Goal: Information Seeking & Learning: Learn about a topic

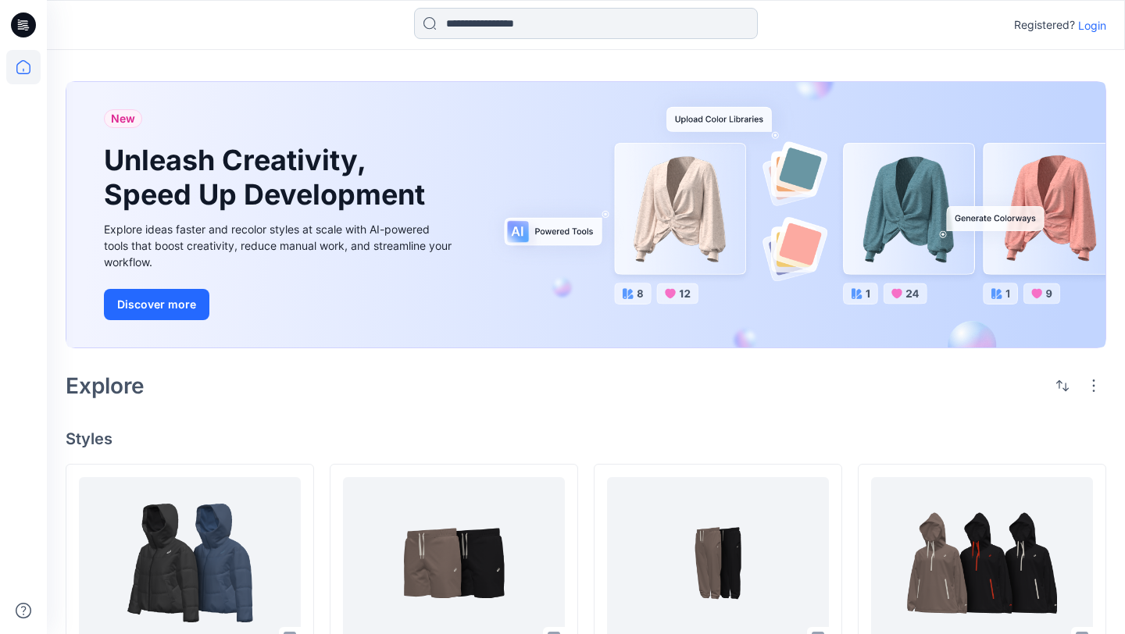
click at [566, 34] on input at bounding box center [586, 23] width 344 height 31
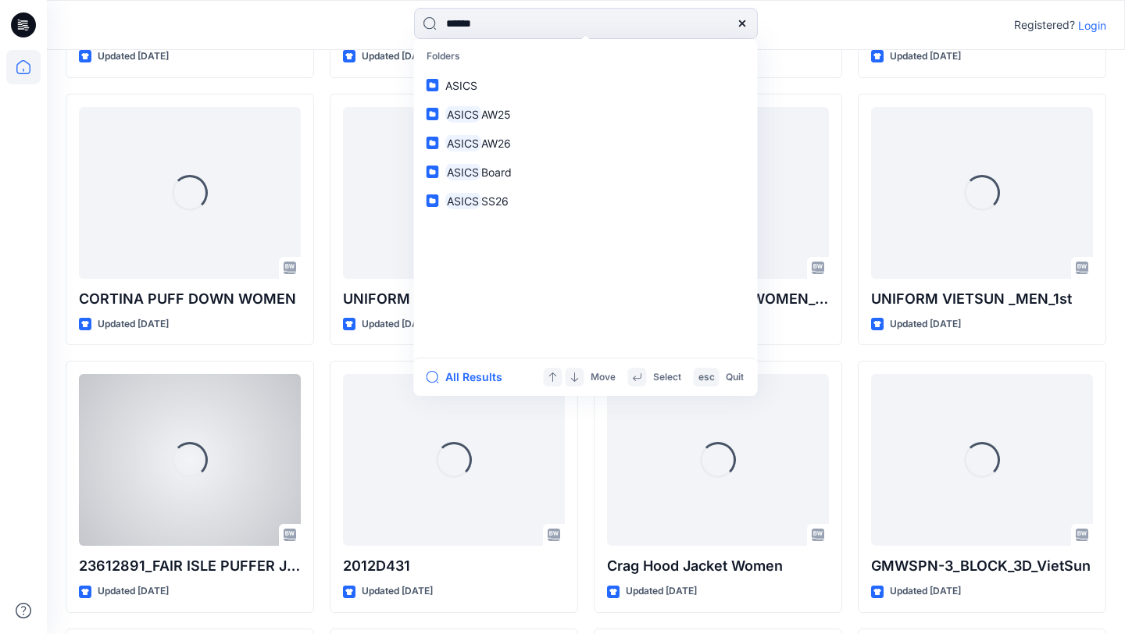
scroll to position [1709, 0]
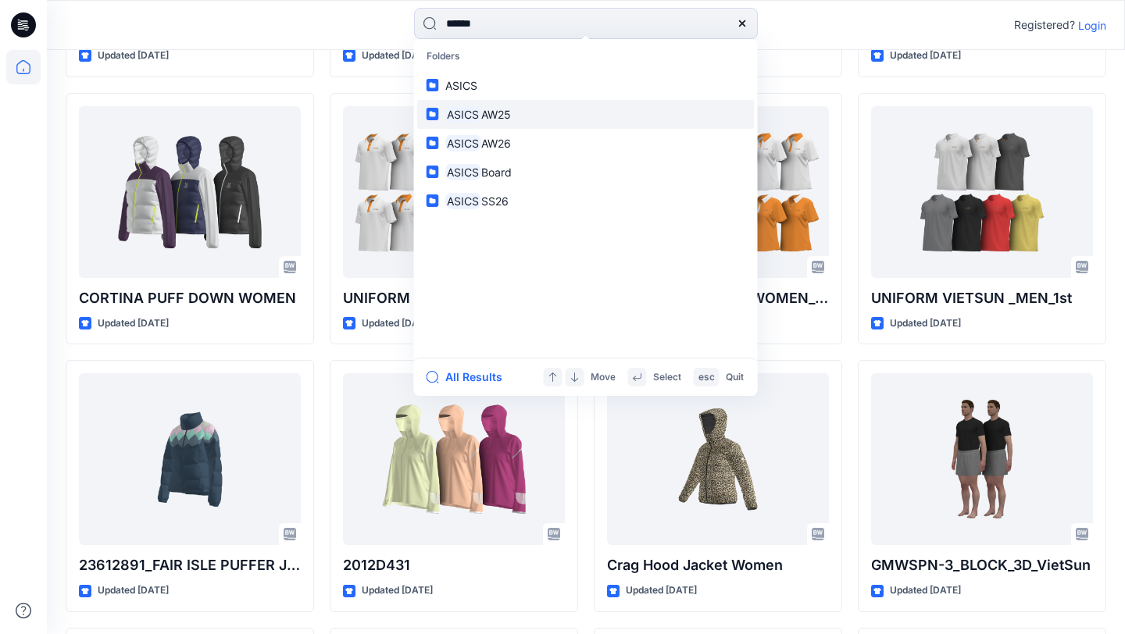
type input "*****"
click at [518, 116] on link "ASICS AW25" at bounding box center [585, 114] width 337 height 29
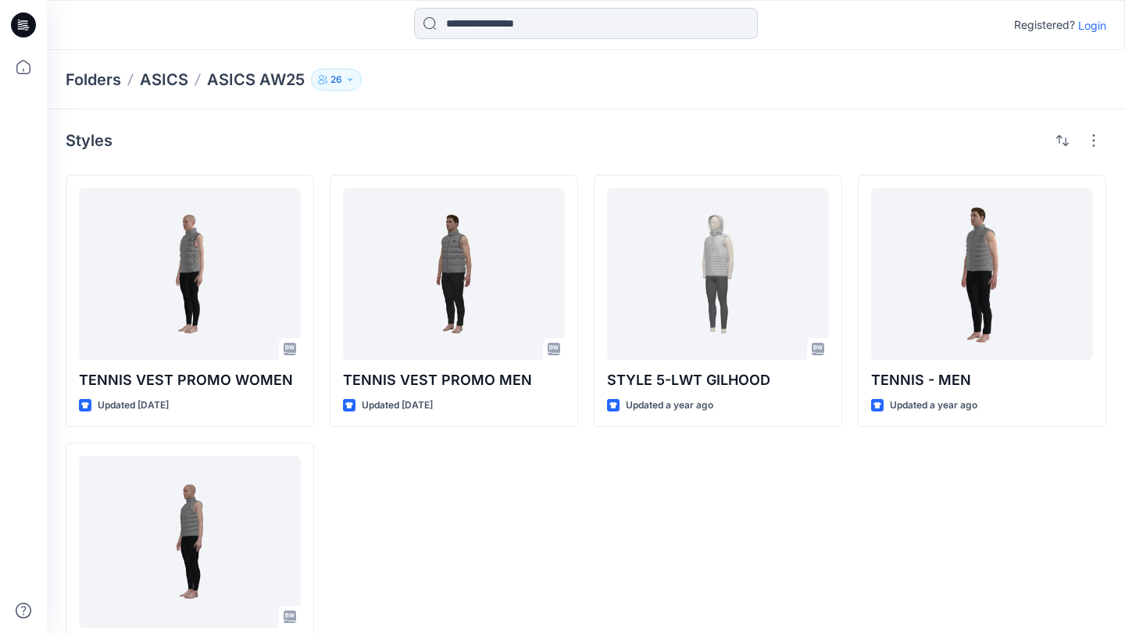
click at [499, 16] on input at bounding box center [586, 23] width 344 height 31
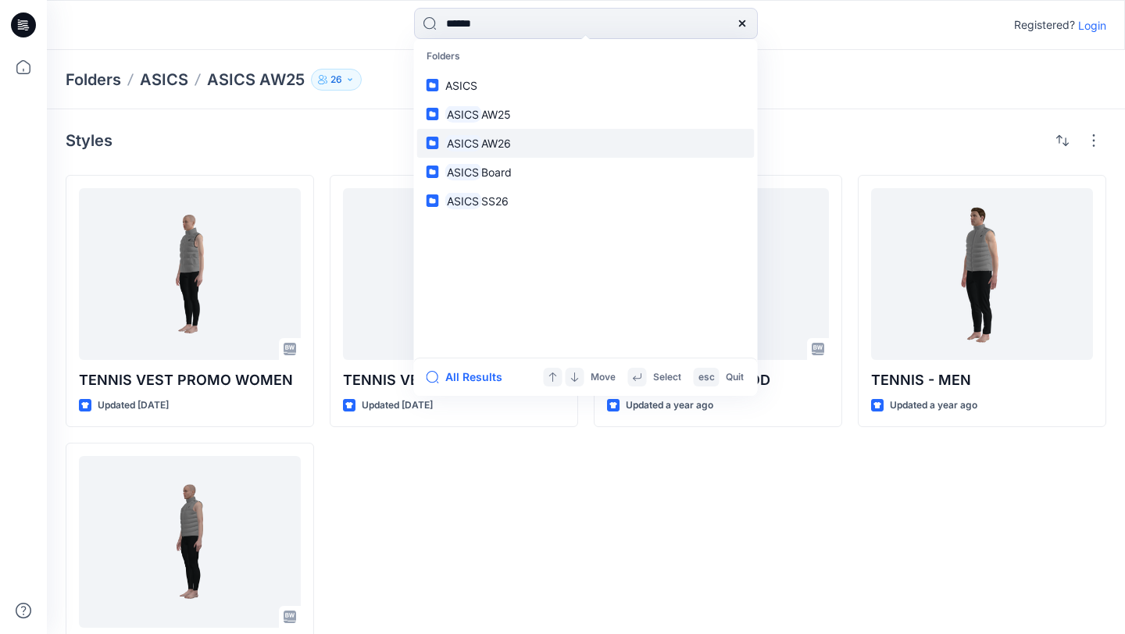
type input "*****"
click at [516, 141] on link "ASICS AW26" at bounding box center [585, 143] width 337 height 29
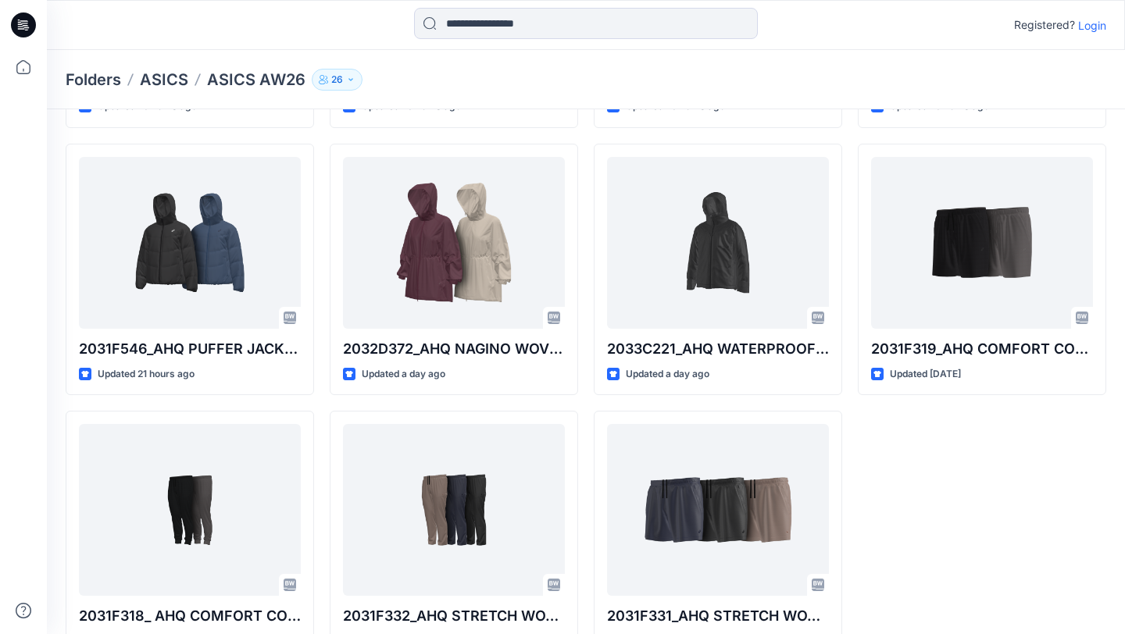
scroll to position [346, 0]
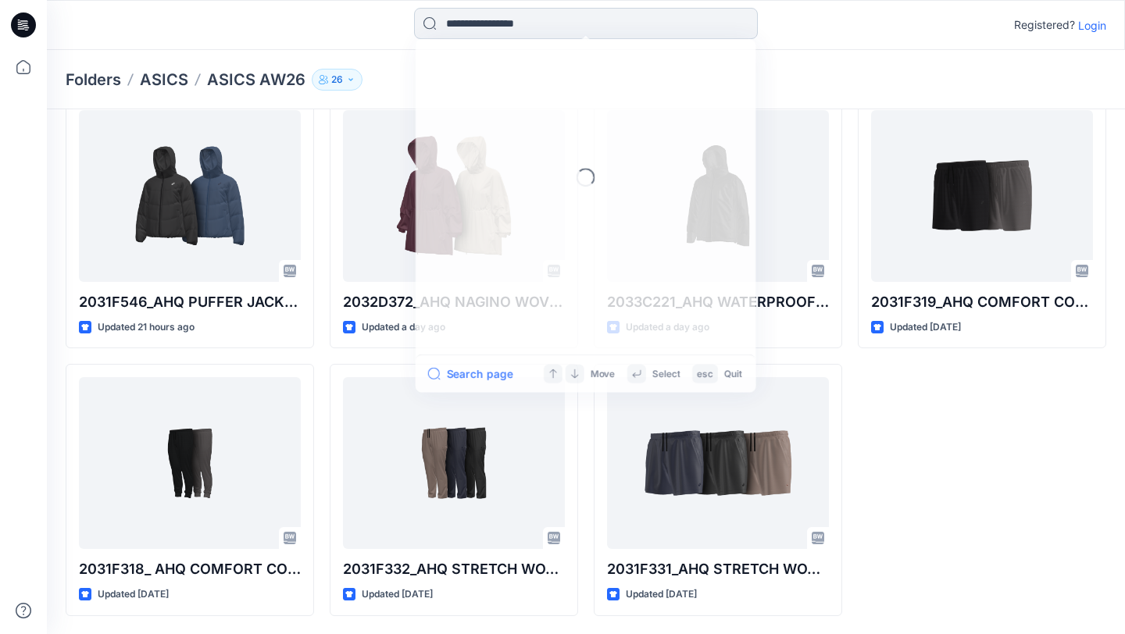
click at [526, 16] on input at bounding box center [586, 23] width 344 height 31
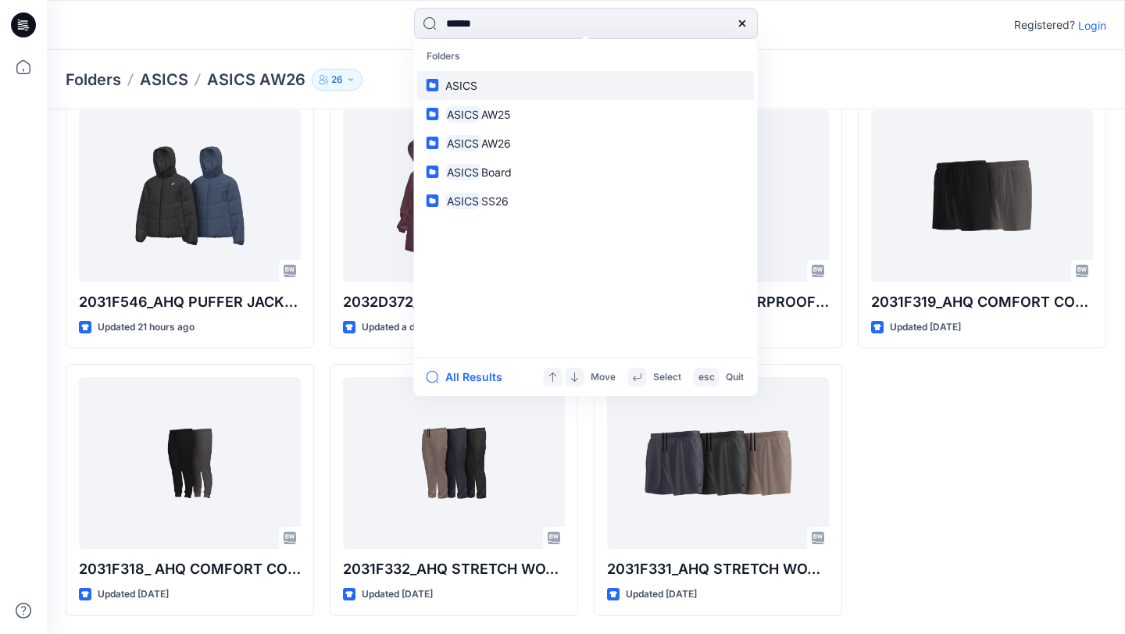
type input "*****"
click at [478, 92] on link "ASICS" at bounding box center [585, 85] width 337 height 29
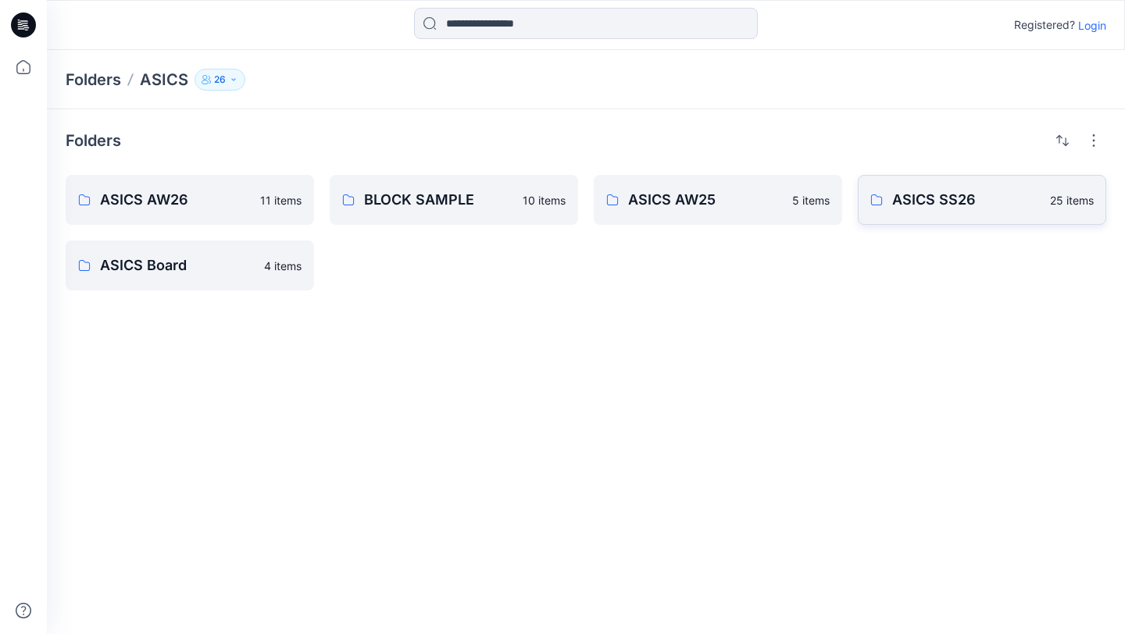
click at [969, 212] on link "ASICS SS26 25 items" at bounding box center [982, 200] width 248 height 50
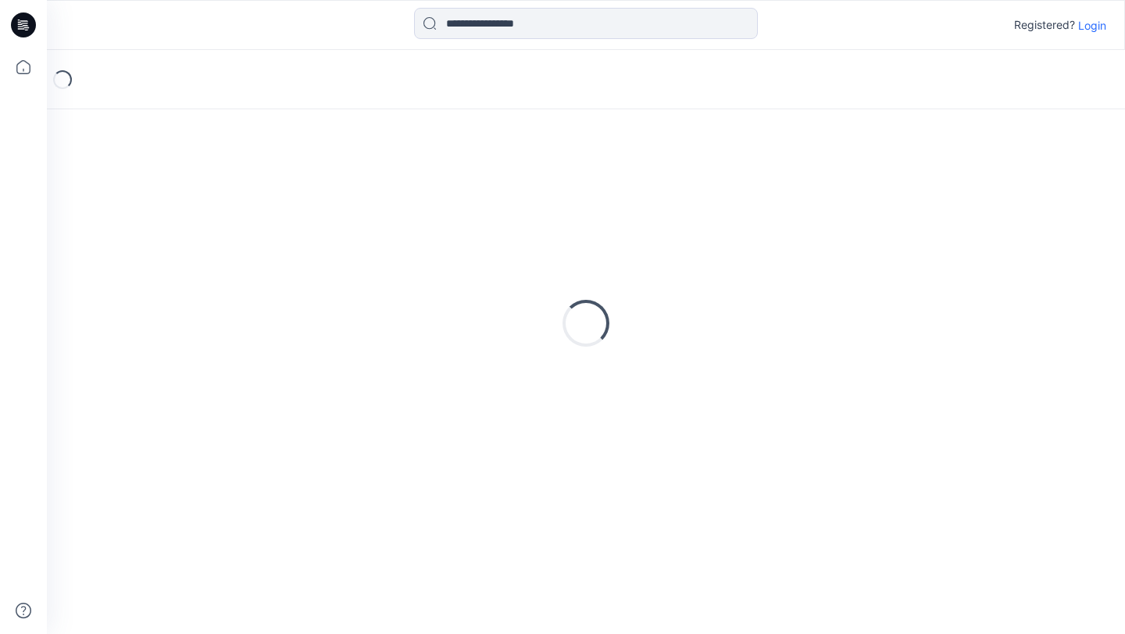
click at [969, 212] on div "Loading..." at bounding box center [586, 323] width 1040 height 390
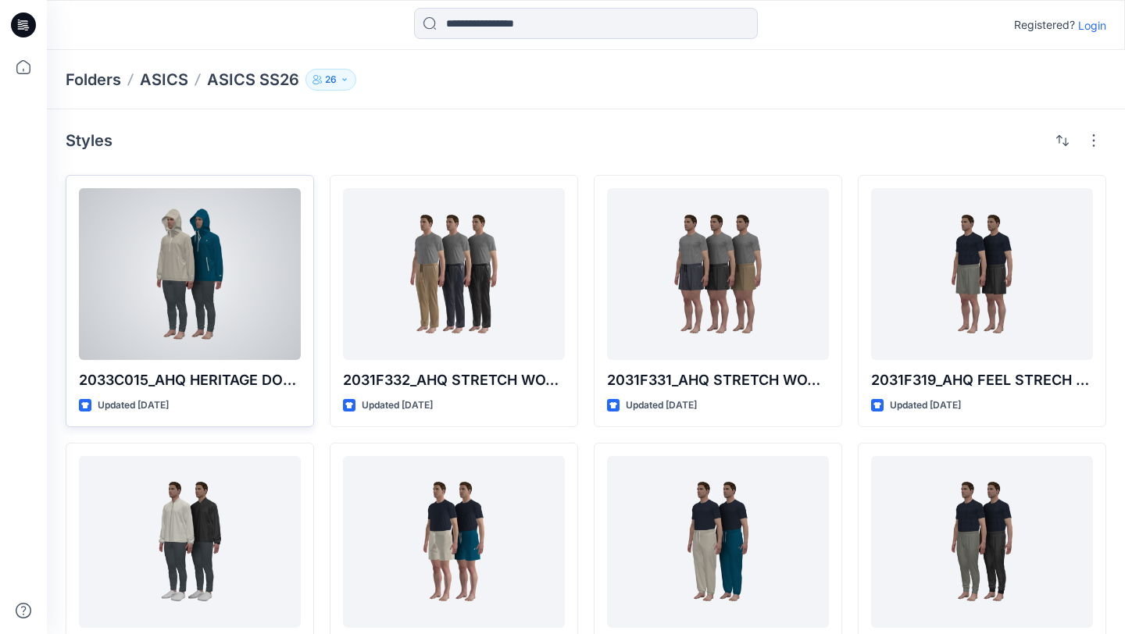
click at [237, 216] on div at bounding box center [190, 274] width 222 height 172
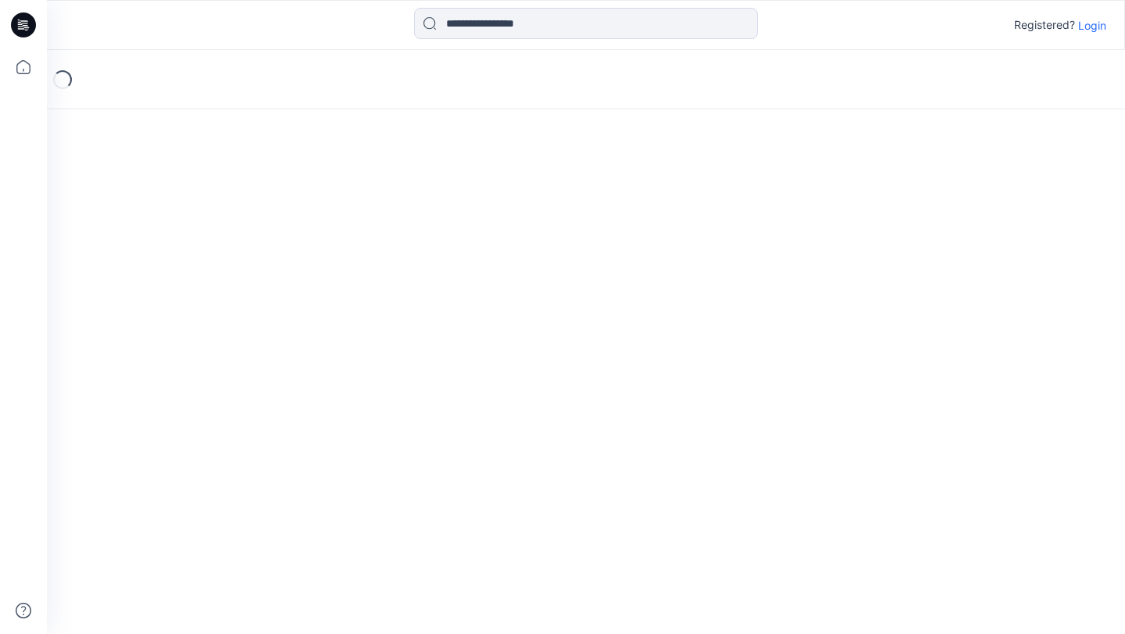
click at [237, 216] on div "Loading..." at bounding box center [586, 342] width 1078 height 584
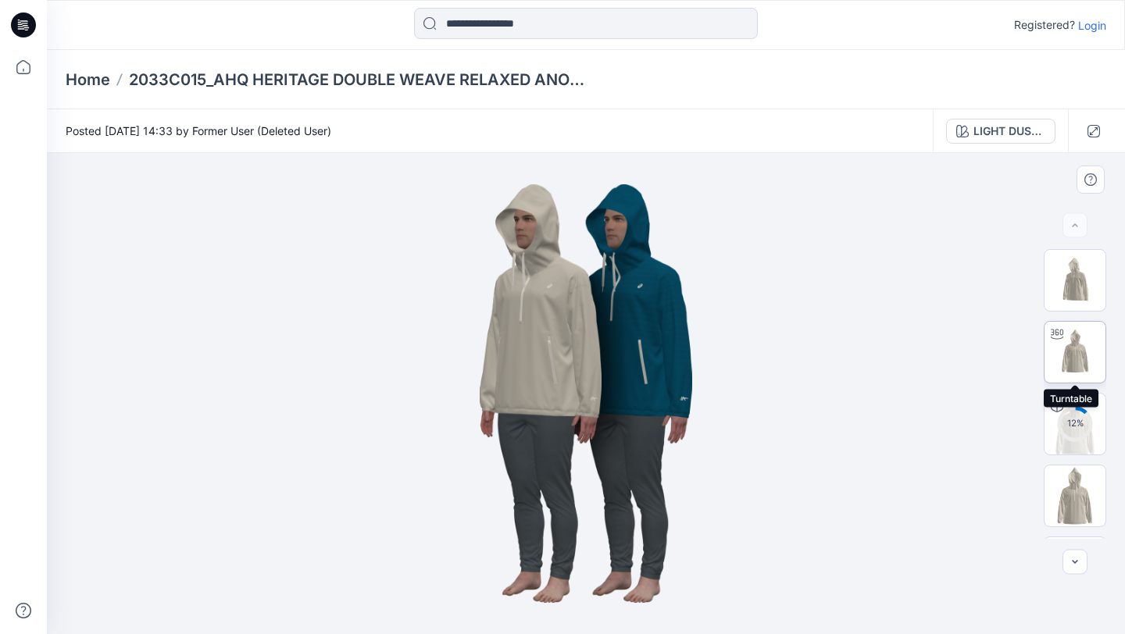
click at [1082, 357] on img at bounding box center [1074, 352] width 61 height 61
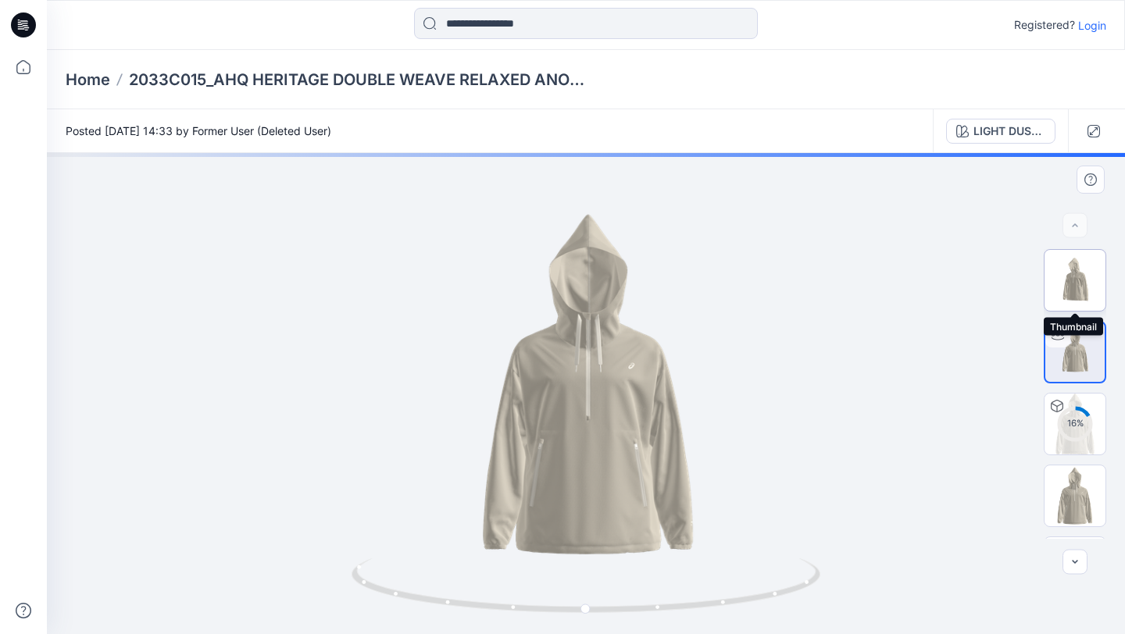
click at [1078, 294] on img at bounding box center [1074, 280] width 61 height 61
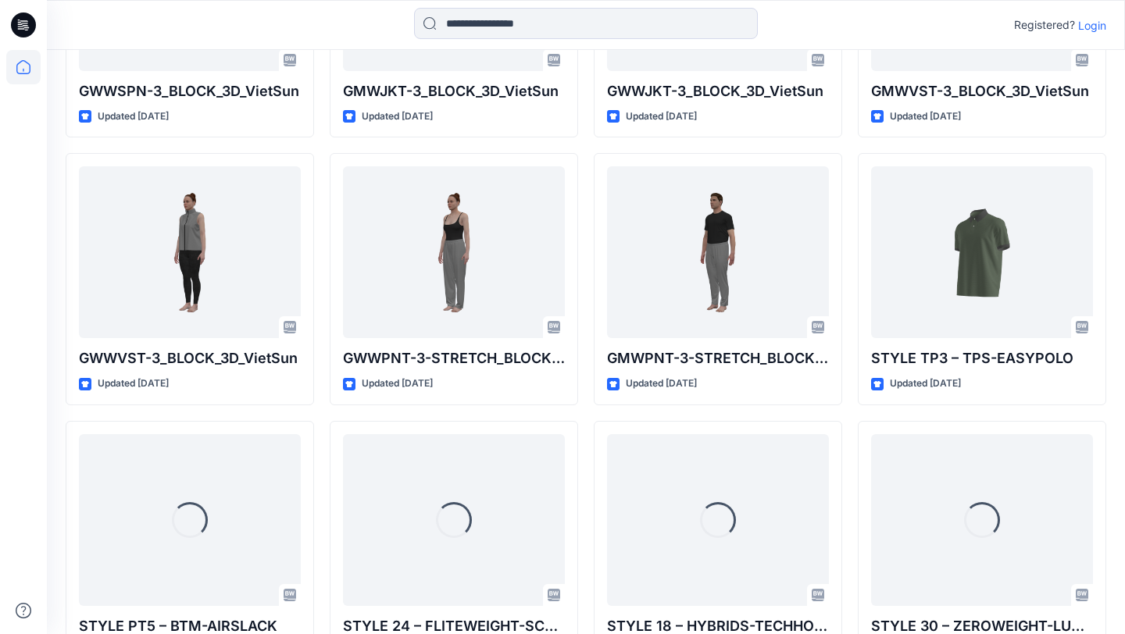
scroll to position [2453, 0]
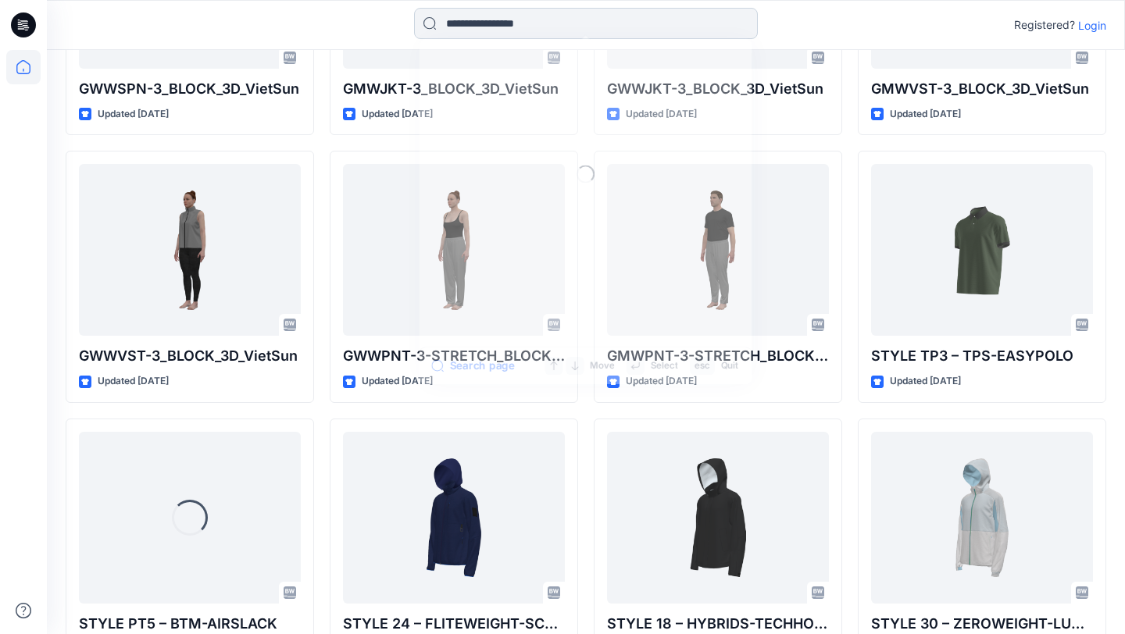
click at [561, 14] on input at bounding box center [586, 23] width 344 height 31
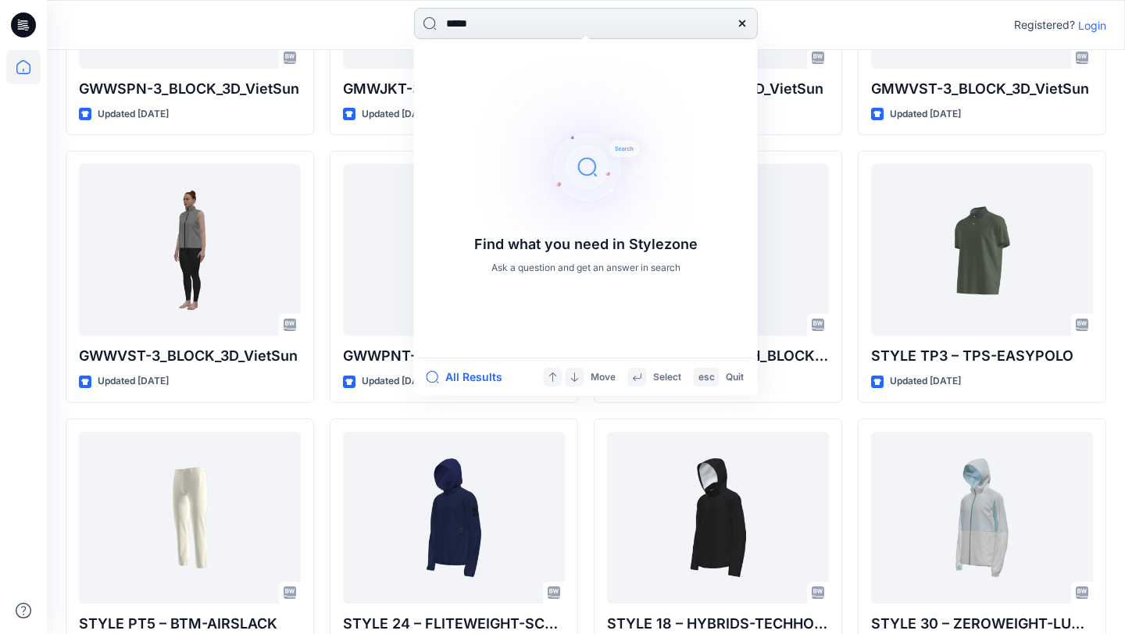
type input "*****"
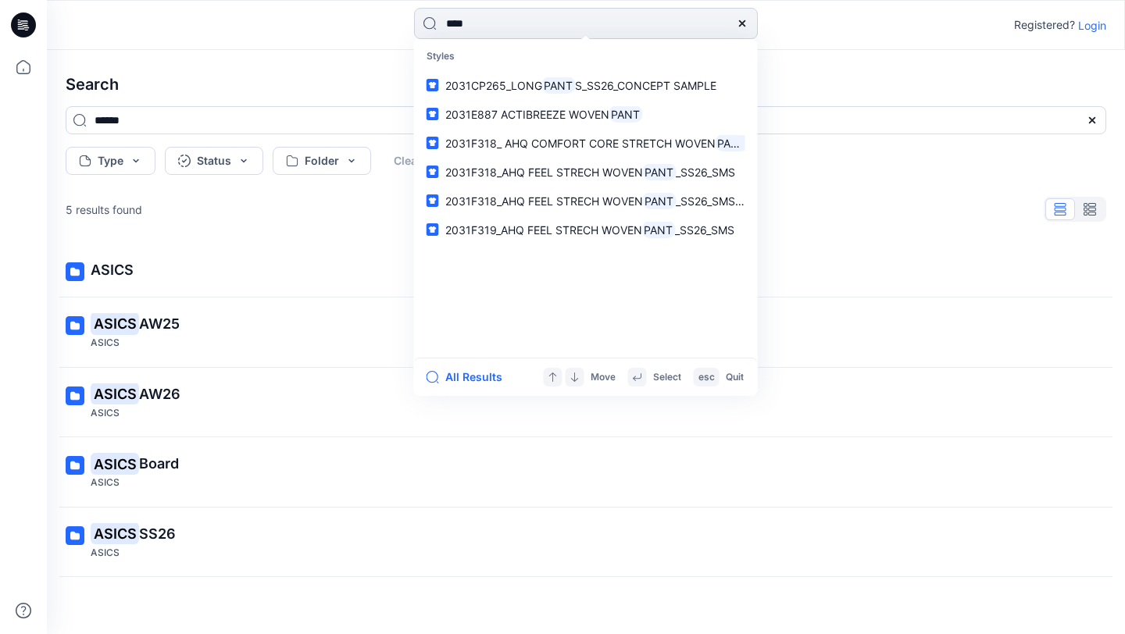
type input "*****"
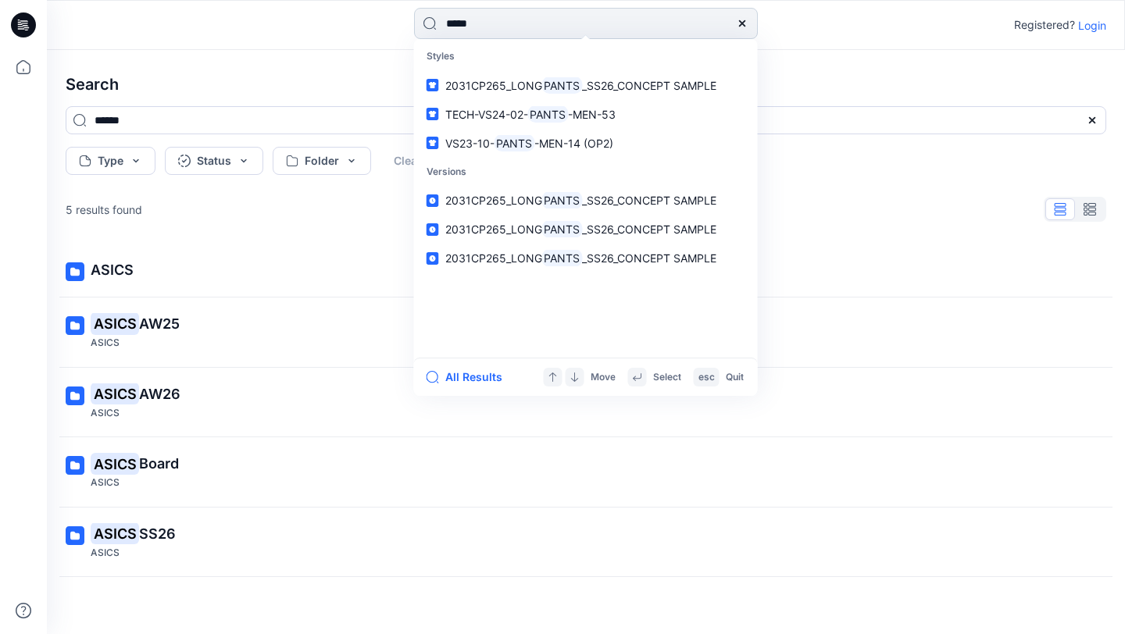
type input "*****"
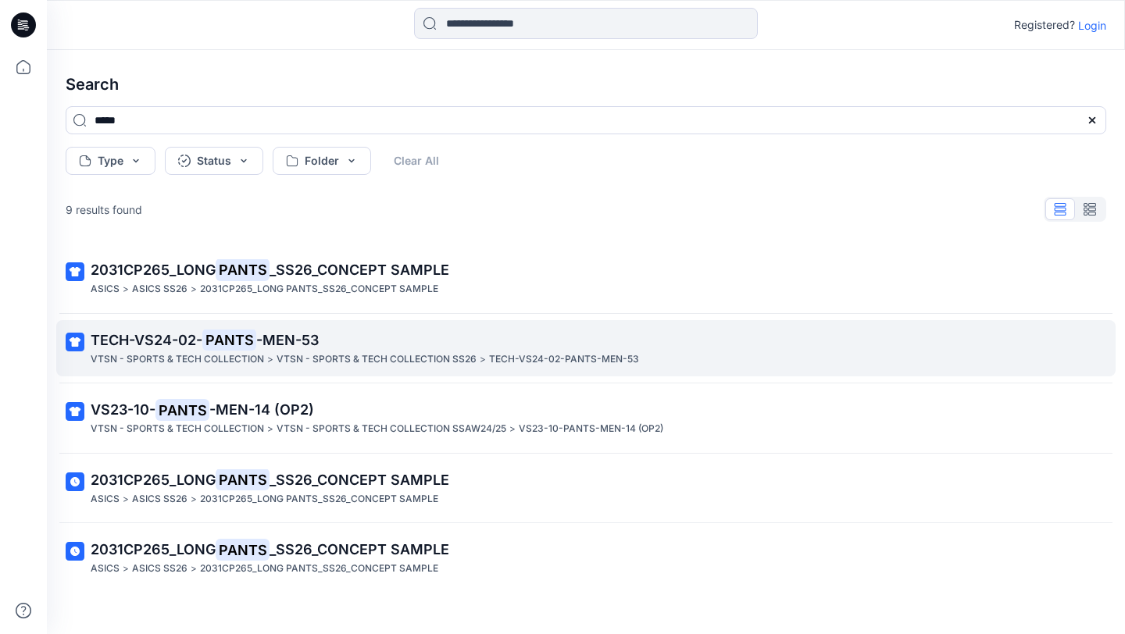
click at [246, 341] on mark "PANTS" at bounding box center [229, 340] width 54 height 22
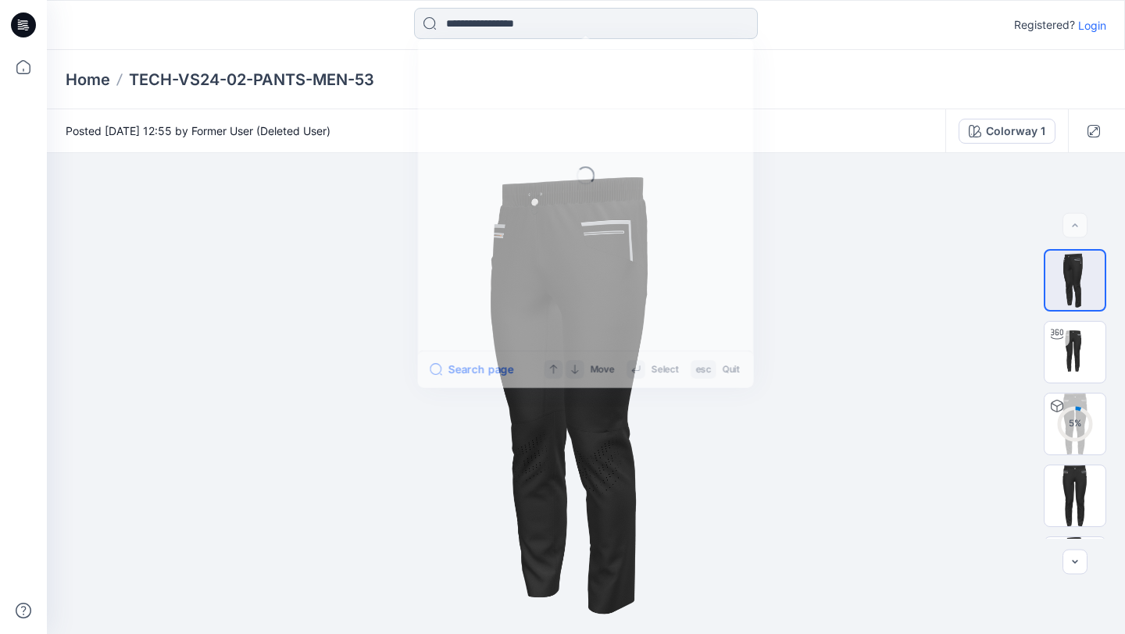
click at [506, 25] on input at bounding box center [586, 23] width 344 height 31
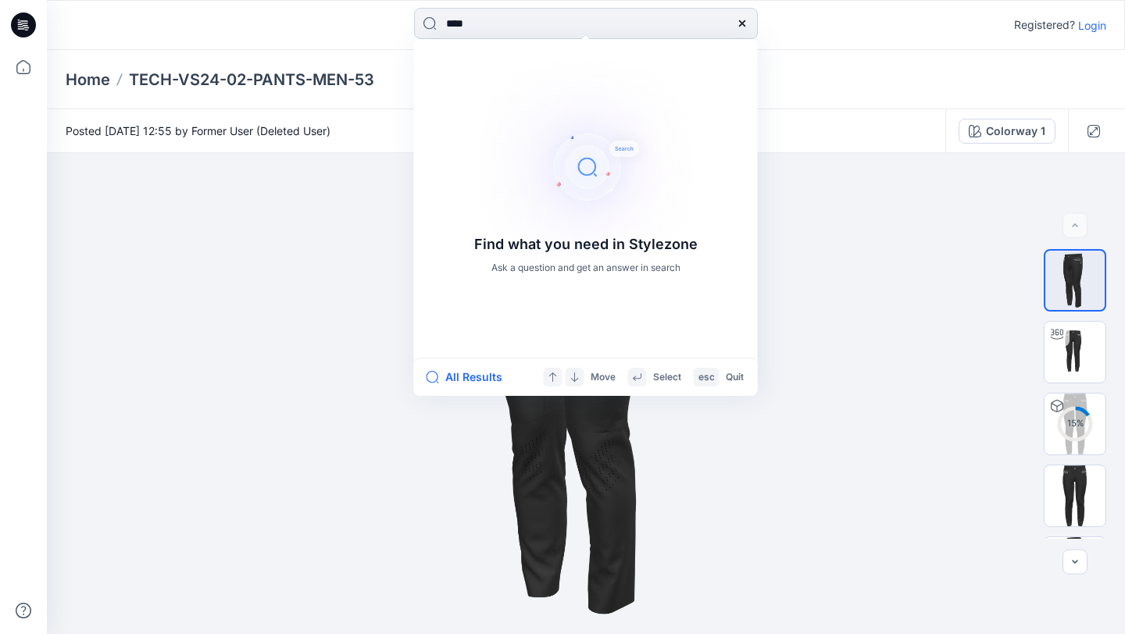
type input "*****"
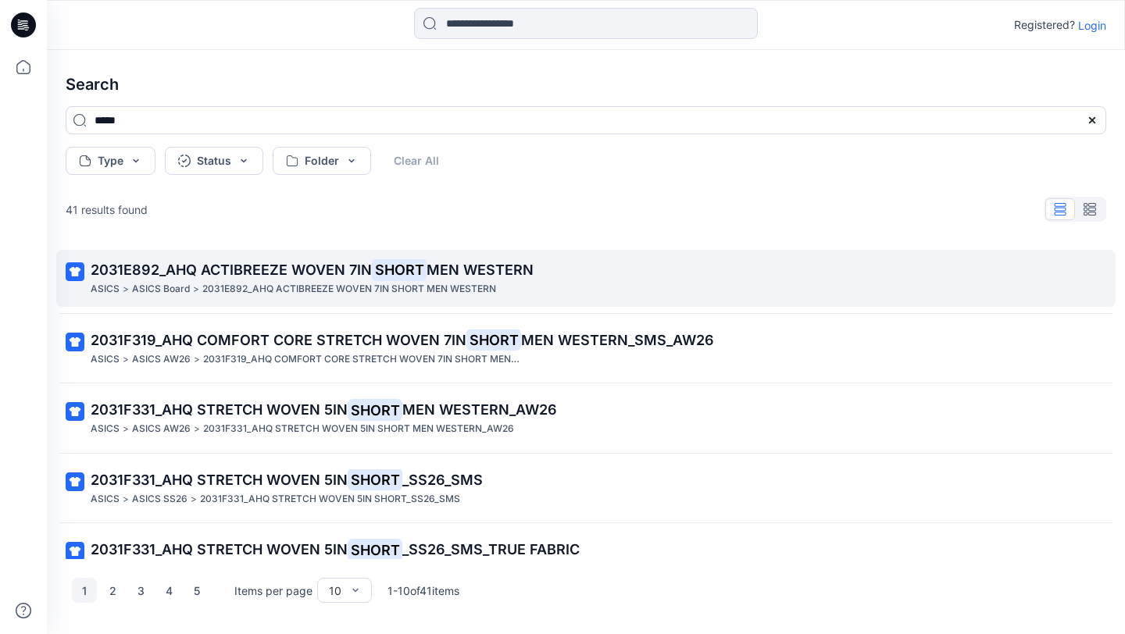
click at [398, 267] on mark "SHORT" at bounding box center [399, 270] width 55 height 22
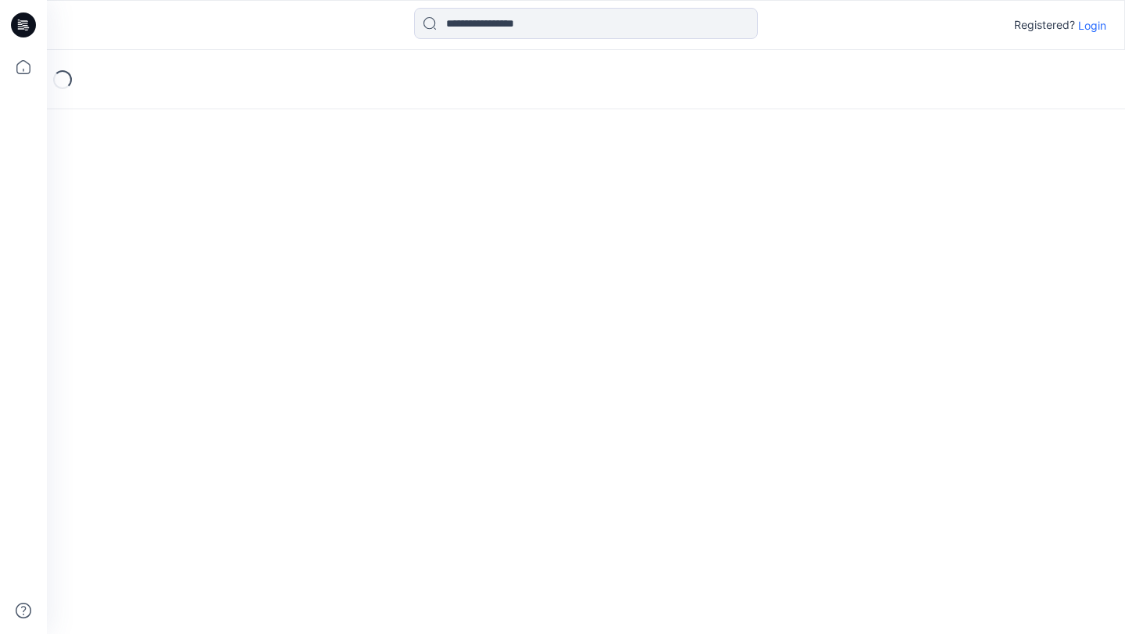
click at [398, 267] on div "Loading..." at bounding box center [586, 342] width 1078 height 584
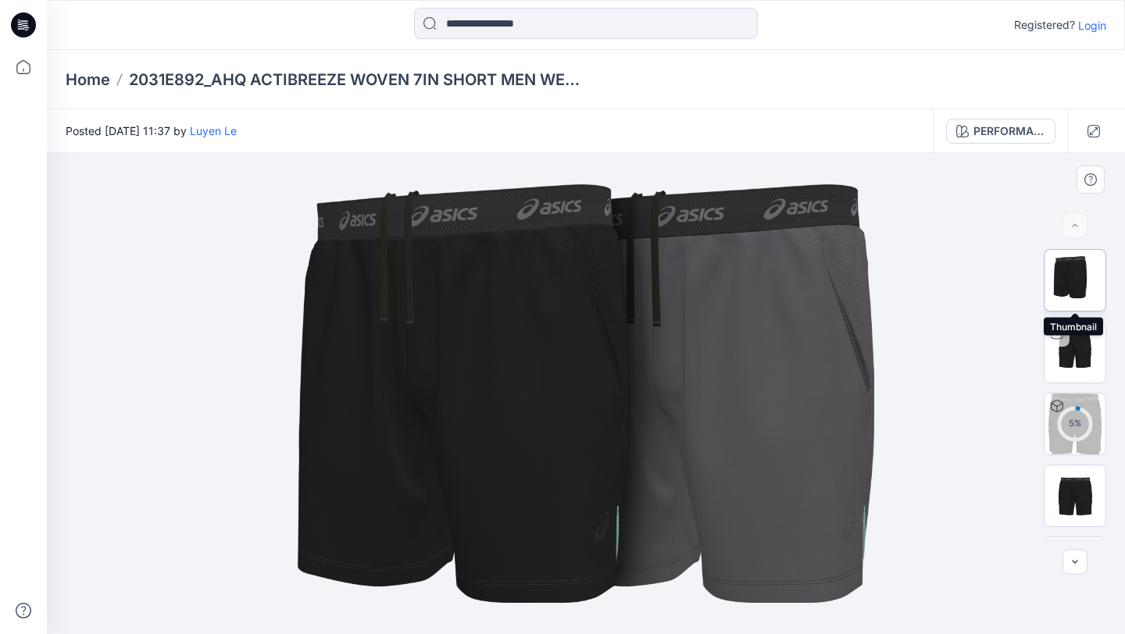
click at [1074, 280] on img at bounding box center [1074, 280] width 61 height 61
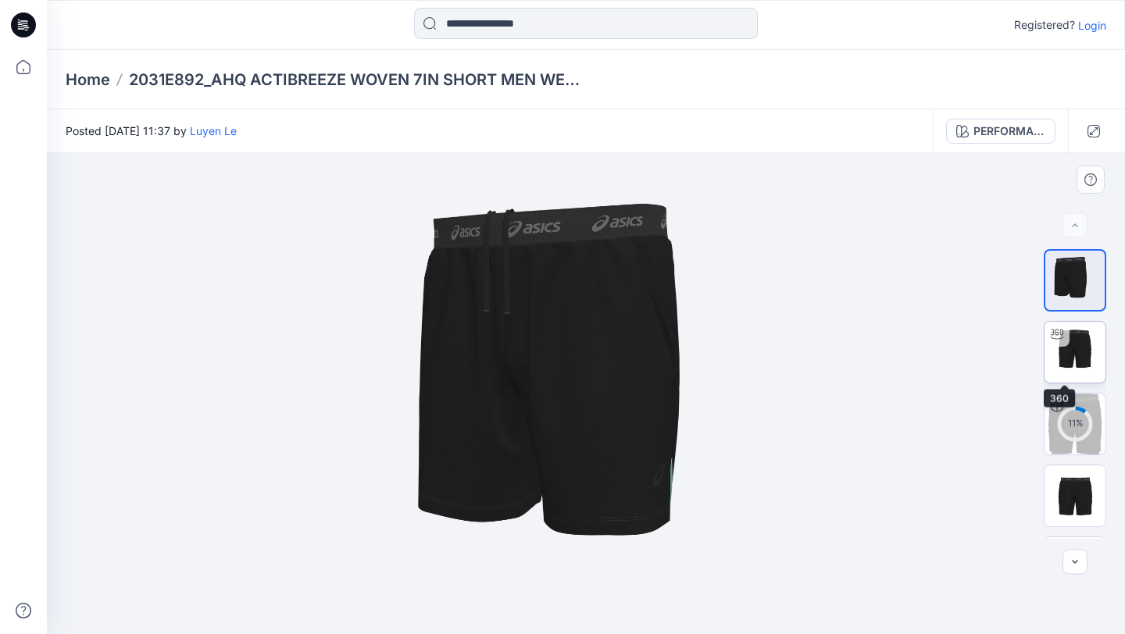
click at [1077, 348] on img at bounding box center [1074, 352] width 61 height 61
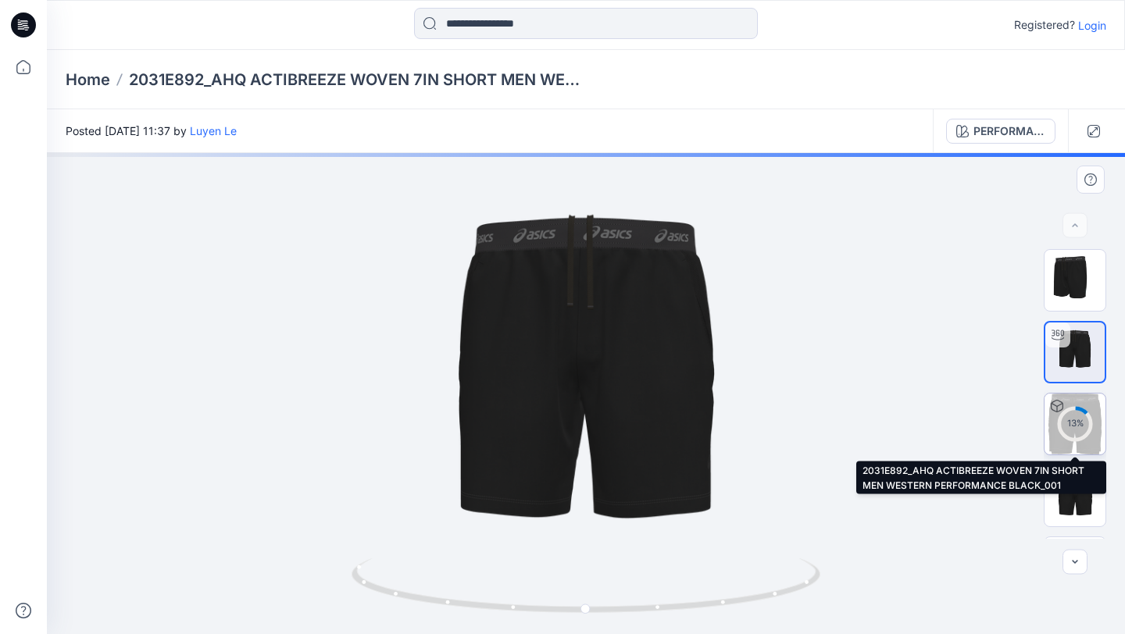
click at [1066, 430] on circle at bounding box center [1074, 423] width 31 height 31
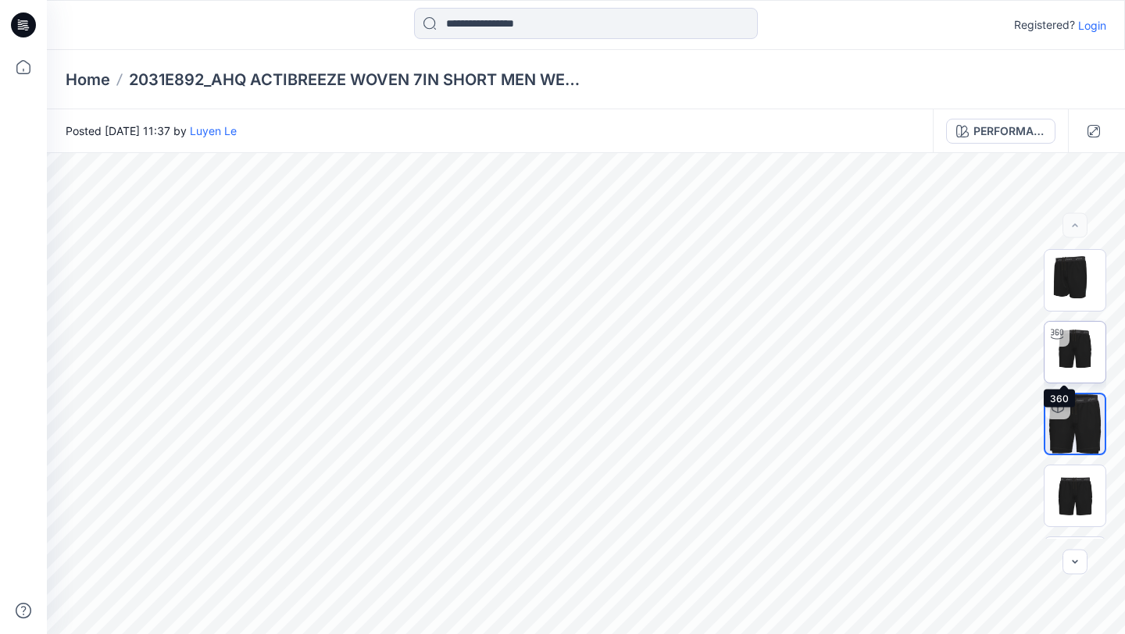
click at [1075, 357] on img at bounding box center [1074, 352] width 61 height 61
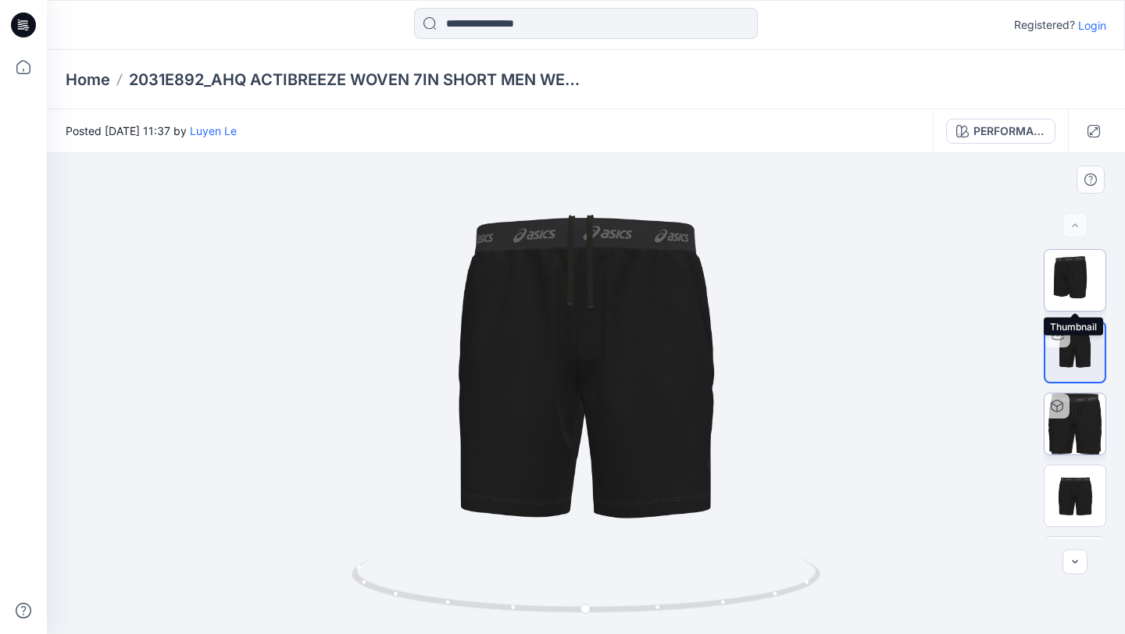
click at [1089, 296] on img at bounding box center [1074, 280] width 61 height 61
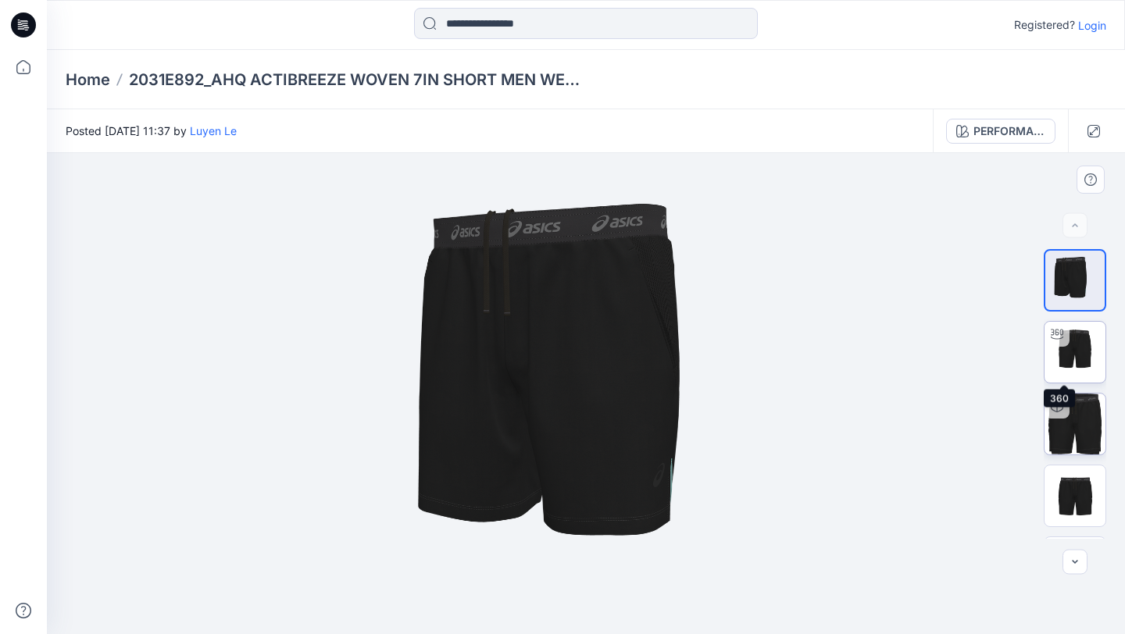
click at [1086, 348] on img at bounding box center [1074, 352] width 61 height 61
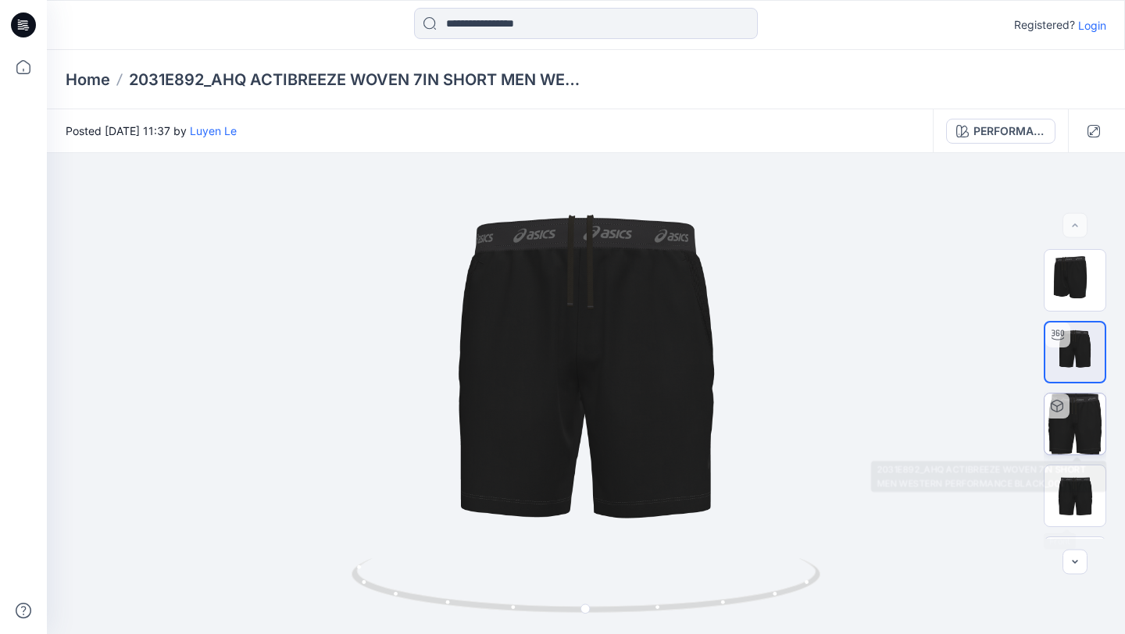
click at [1082, 433] on img at bounding box center [1074, 424] width 61 height 61
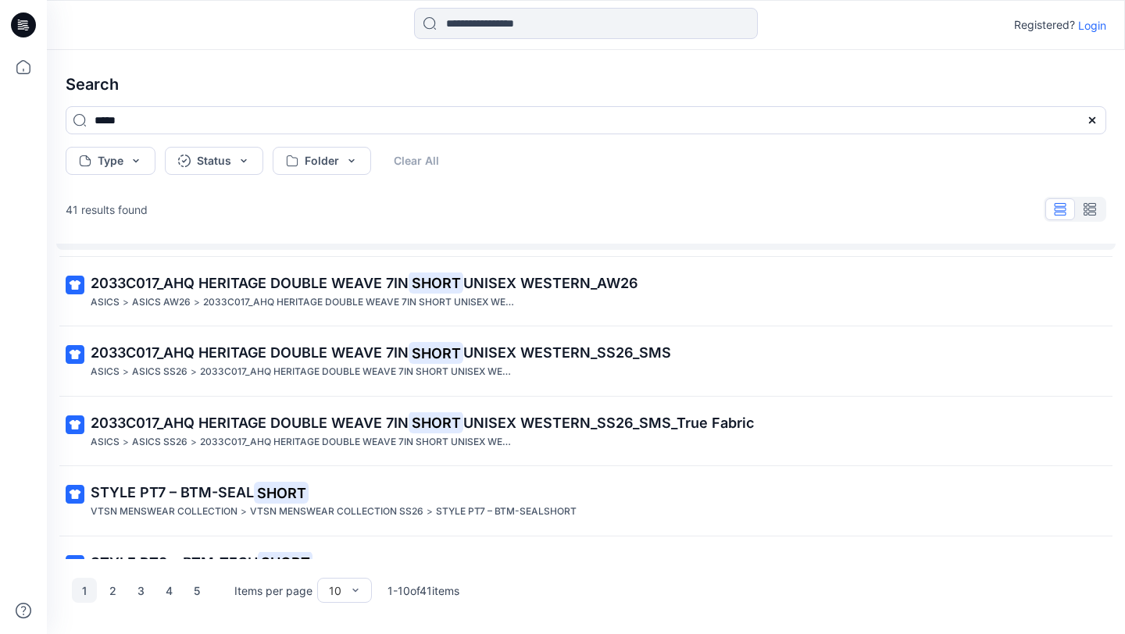
scroll to position [383, 0]
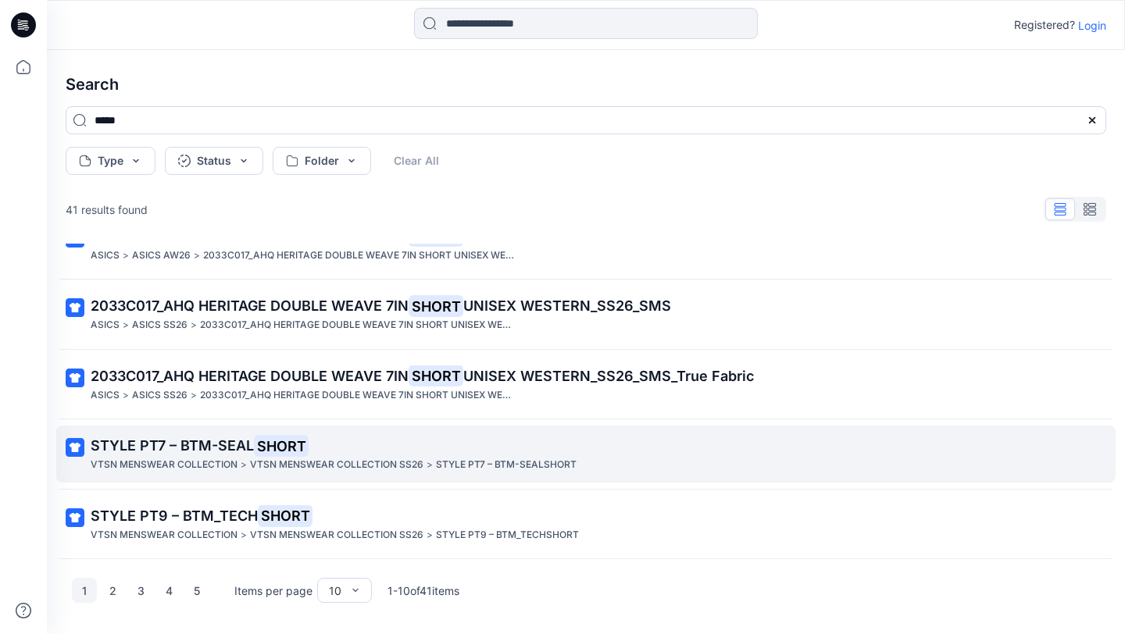
click at [270, 445] on mark "SHORT" at bounding box center [281, 446] width 55 height 22
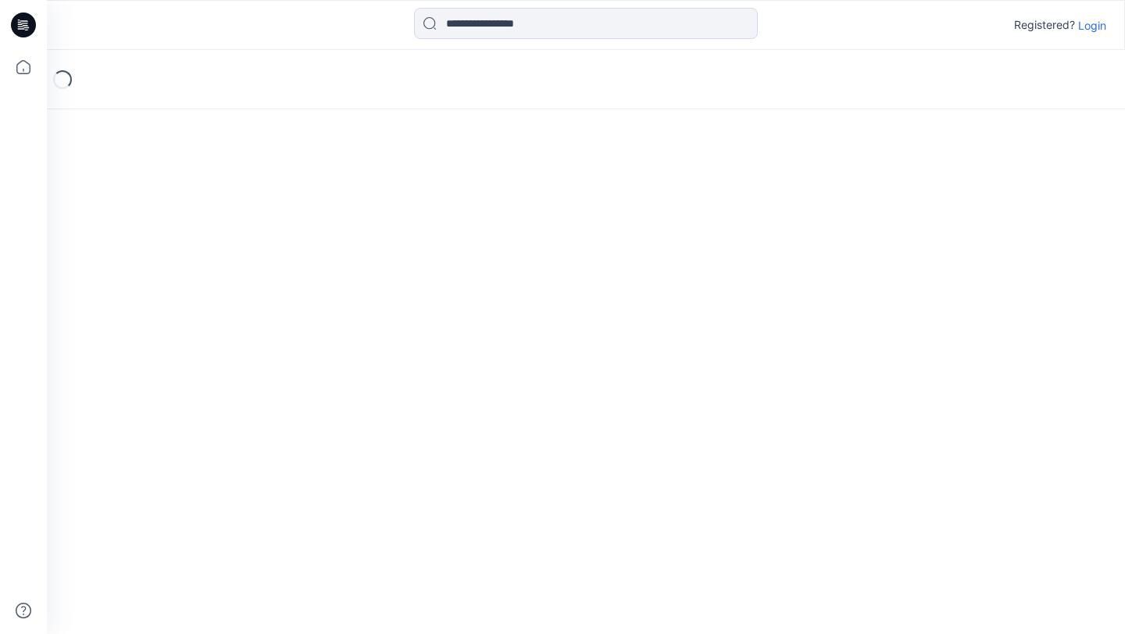
click at [270, 445] on div "Loading..." at bounding box center [586, 342] width 1078 height 584
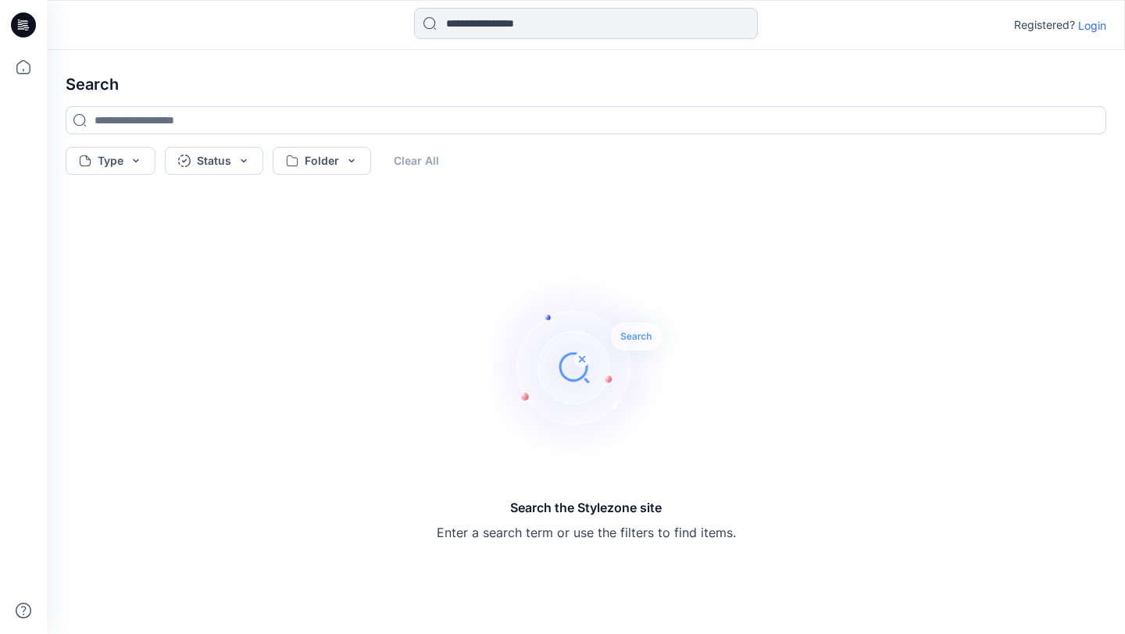
click at [483, 29] on input at bounding box center [586, 23] width 344 height 31
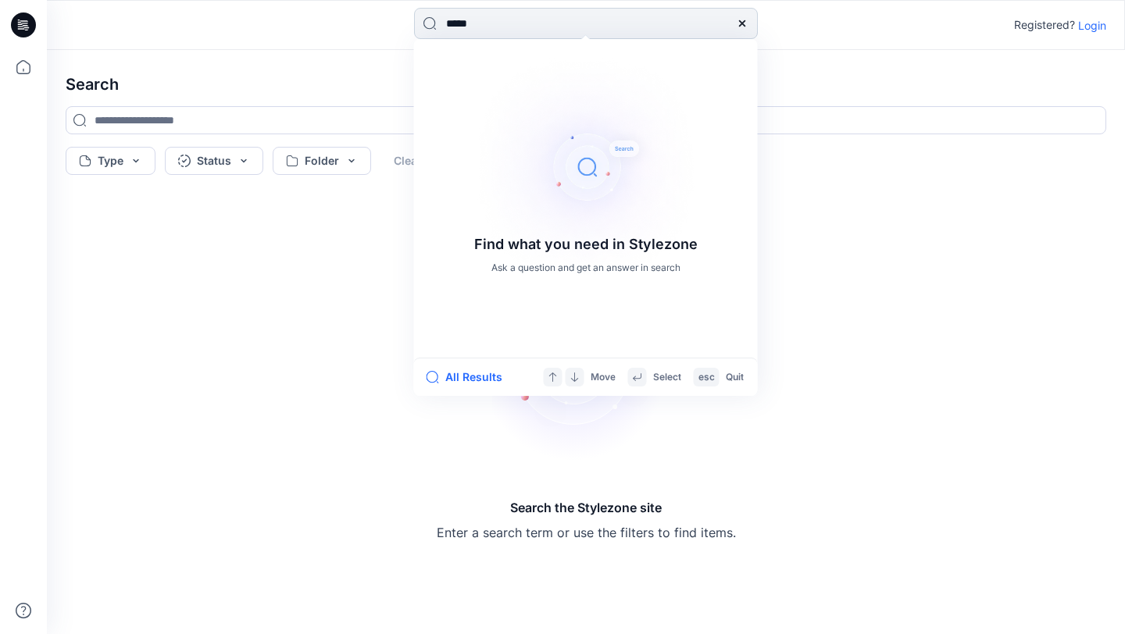
type input "*****"
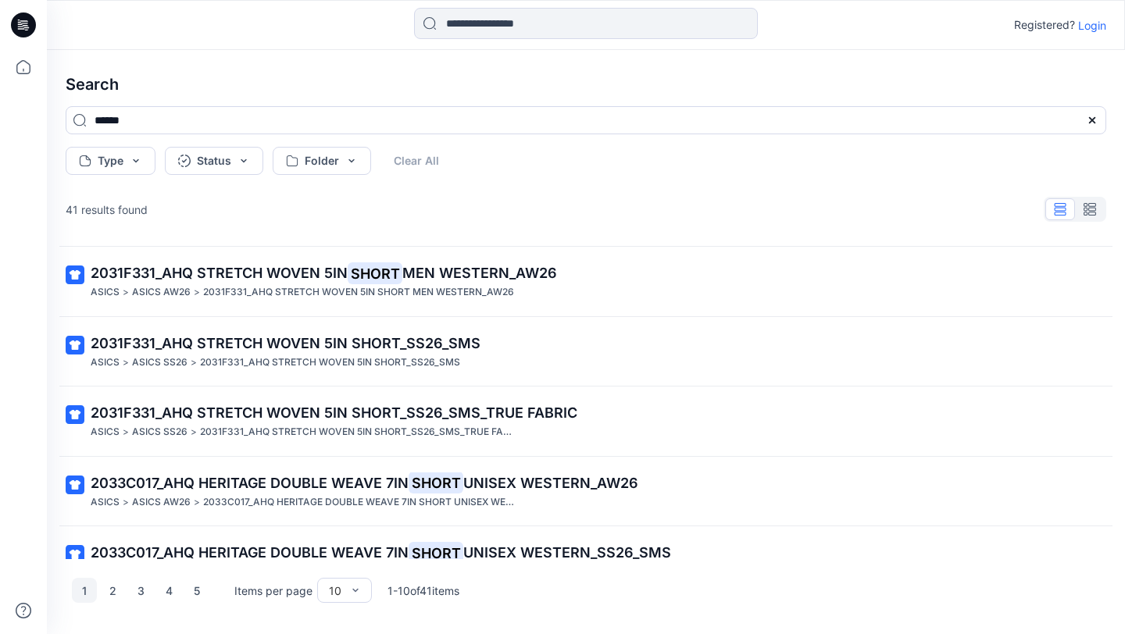
scroll to position [383, 0]
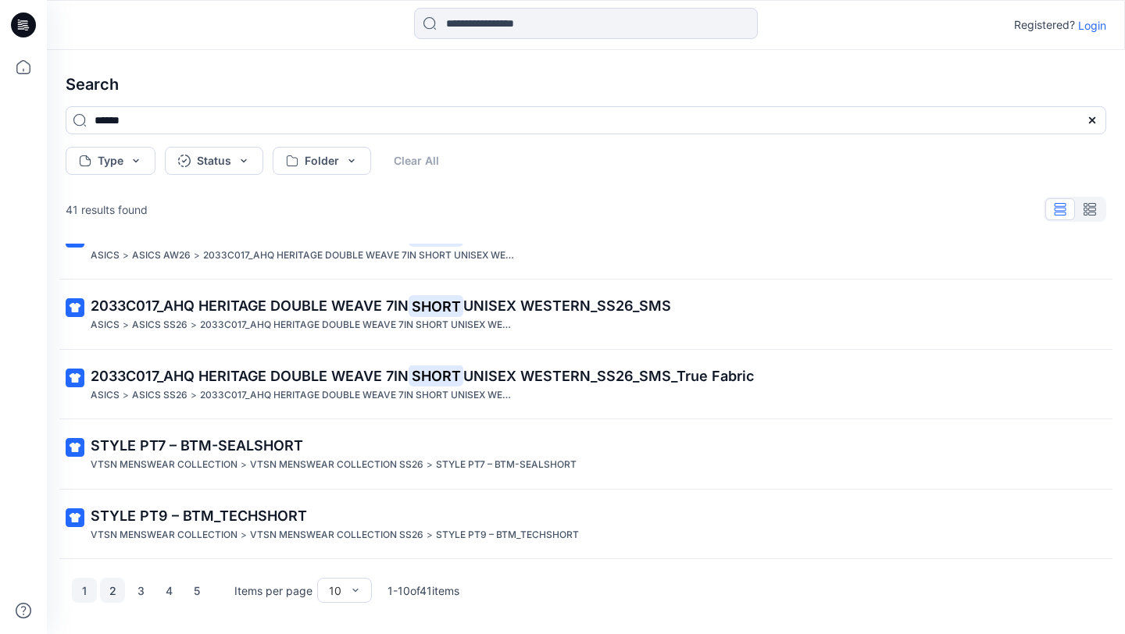
click at [111, 586] on button "2" at bounding box center [112, 590] width 25 height 25
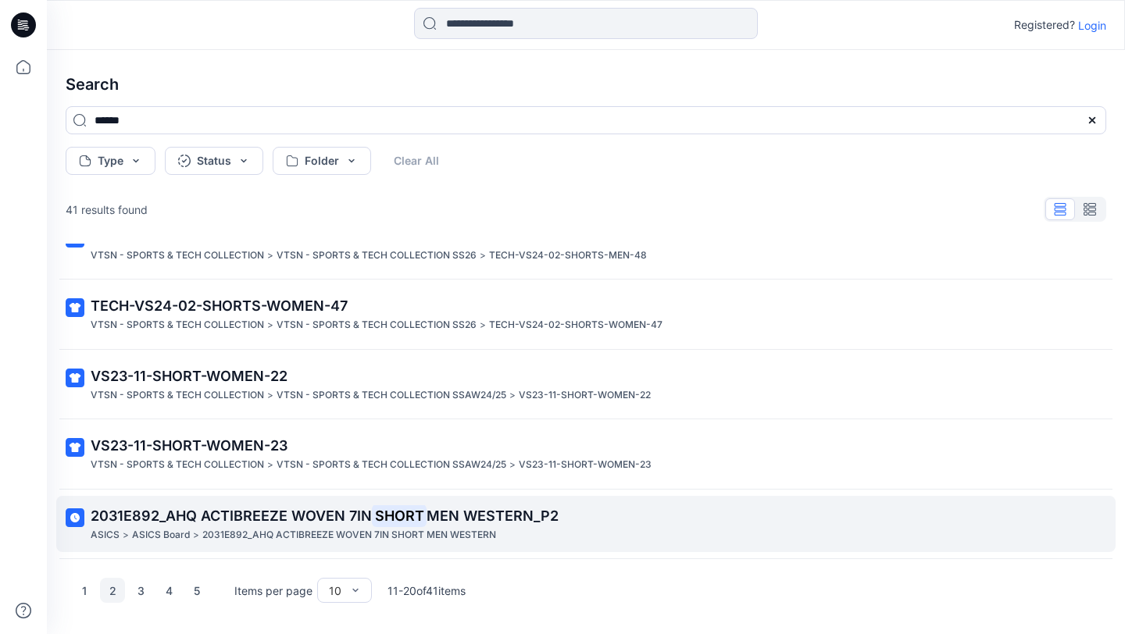
click at [194, 524] on p "2031E892_AHQ ACTIBREEZE WOVEN 7IN SHORT MEN WESTERN_P2" at bounding box center [584, 516] width 987 height 22
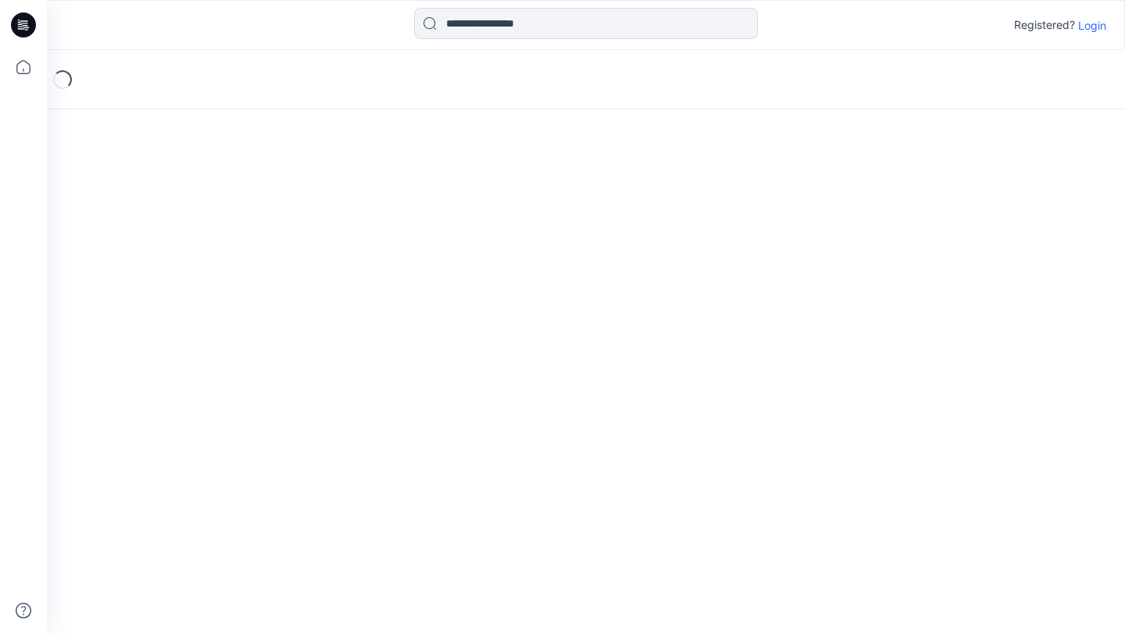
click at [194, 524] on div "Loading..." at bounding box center [586, 342] width 1078 height 584
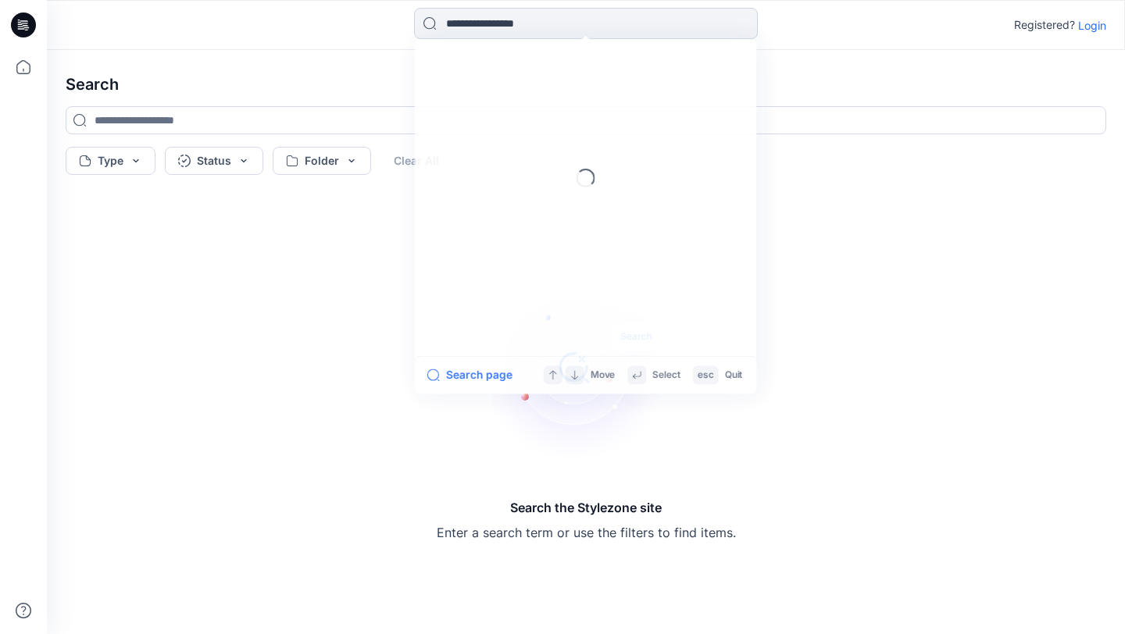
click at [561, 32] on input at bounding box center [586, 23] width 344 height 31
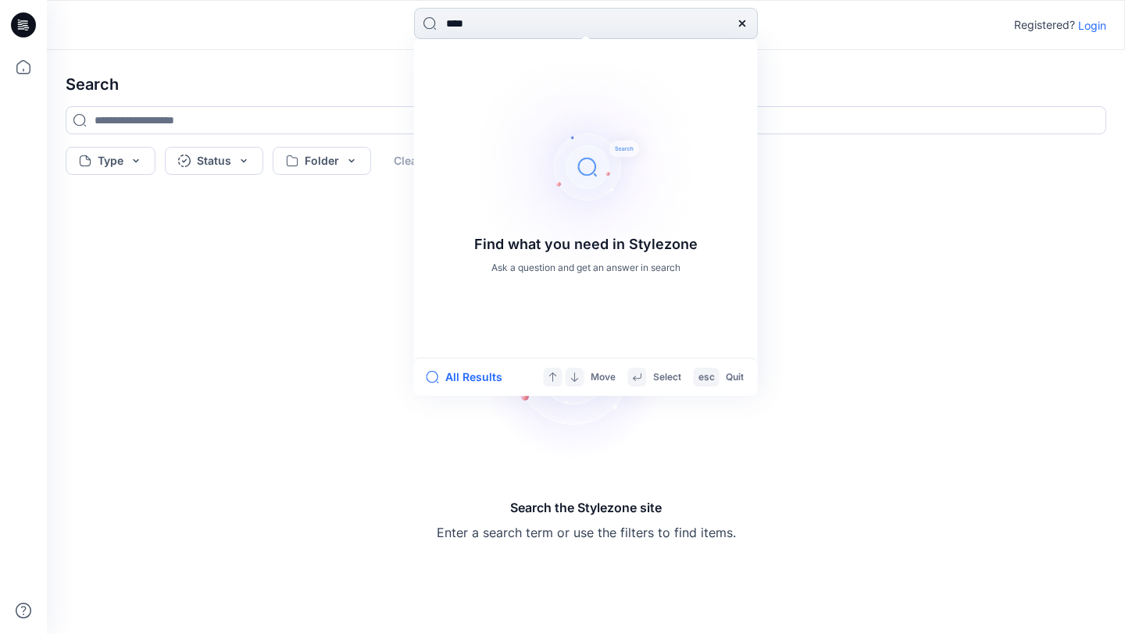
type input "*****"
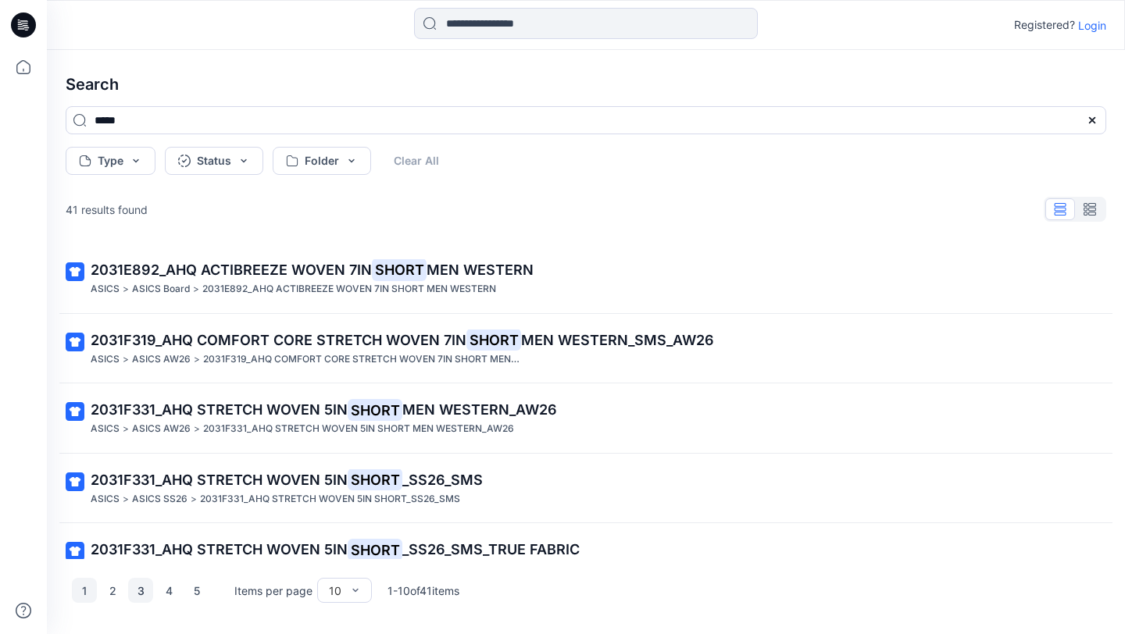
click at [142, 581] on button "3" at bounding box center [140, 590] width 25 height 25
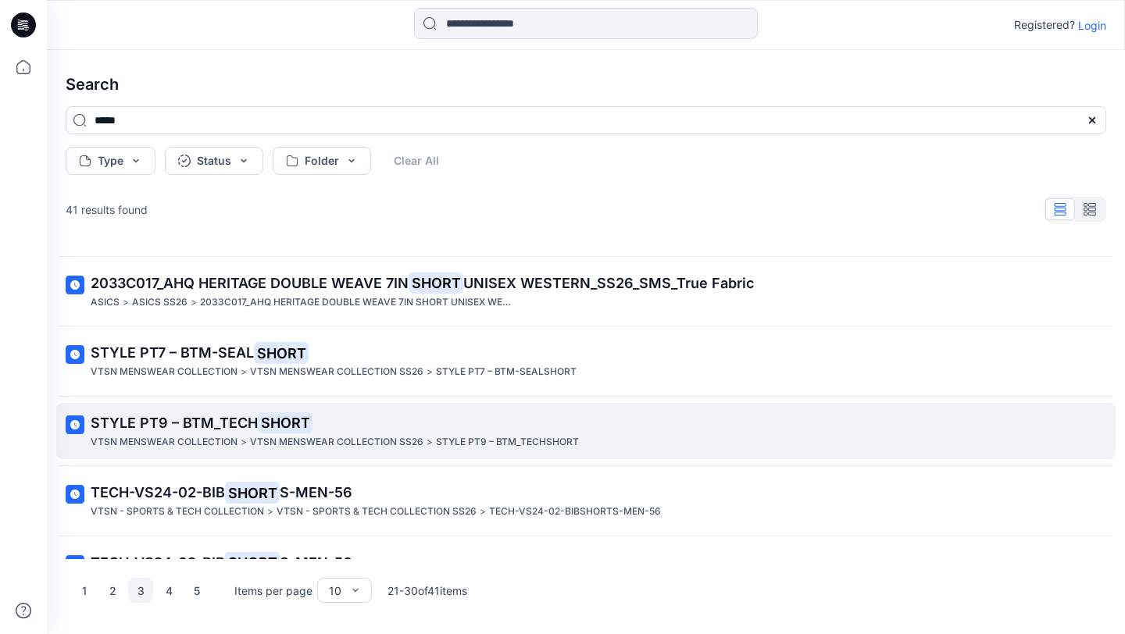
scroll to position [383, 0]
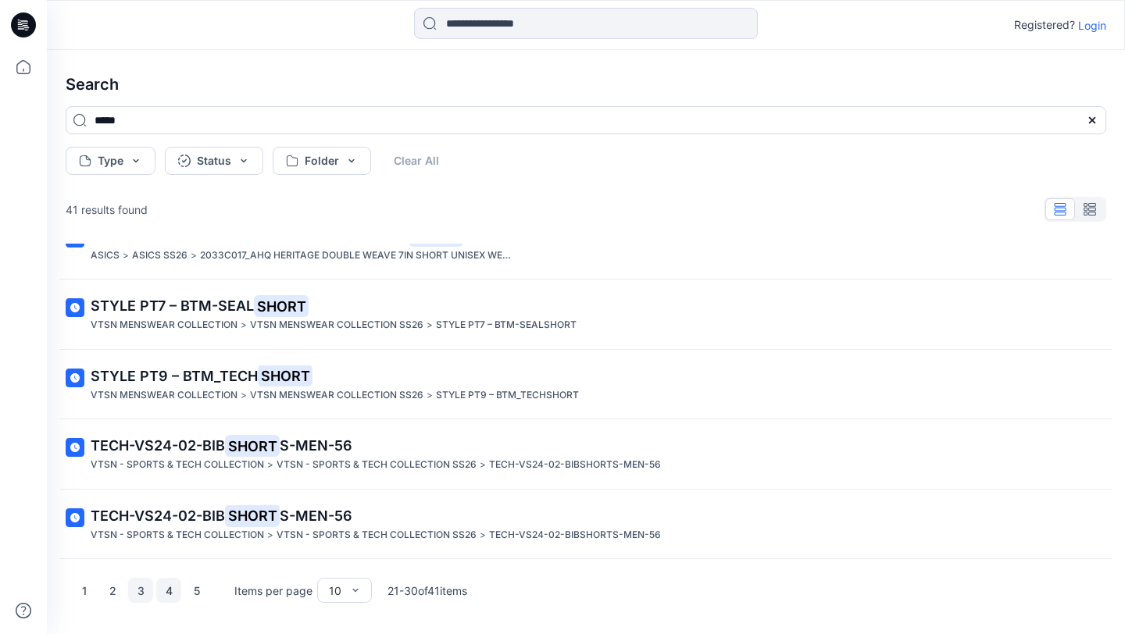
click at [166, 592] on button "4" at bounding box center [168, 590] width 25 height 25
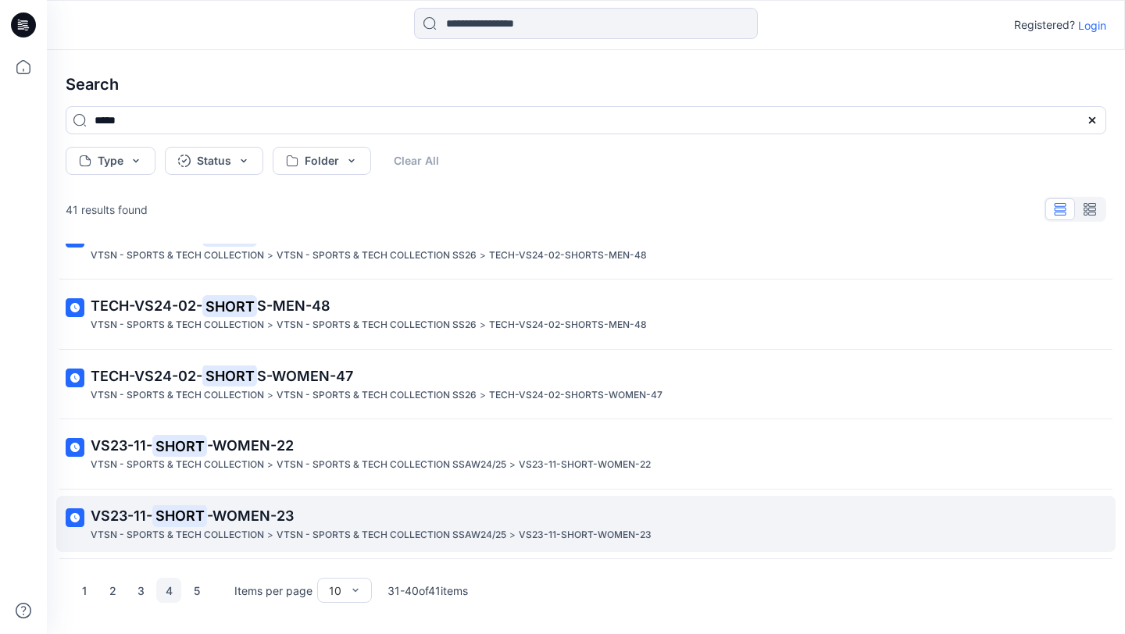
click at [244, 512] on span "-WOMEN-23" at bounding box center [250, 516] width 87 height 16
click at [244, 512] on div "Search ***** Type Status Folder Clear All 41 results found TECH-VS24-02-BIB SHO…" at bounding box center [586, 342] width 1078 height 584
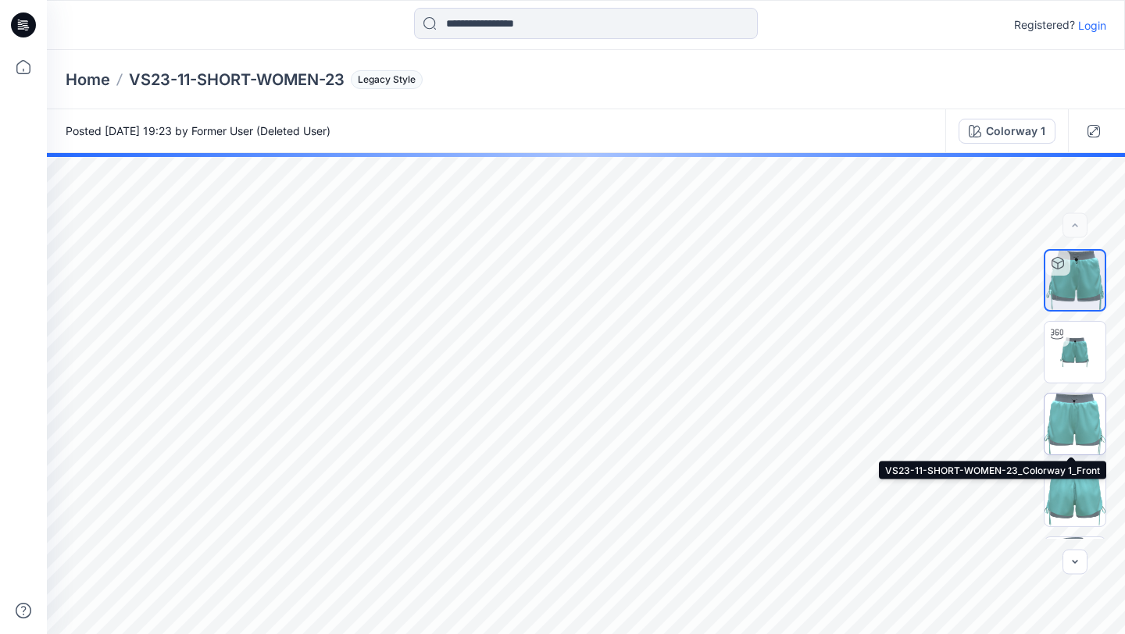
click at [1067, 426] on img at bounding box center [1074, 424] width 61 height 61
